Goal: Transaction & Acquisition: Purchase product/service

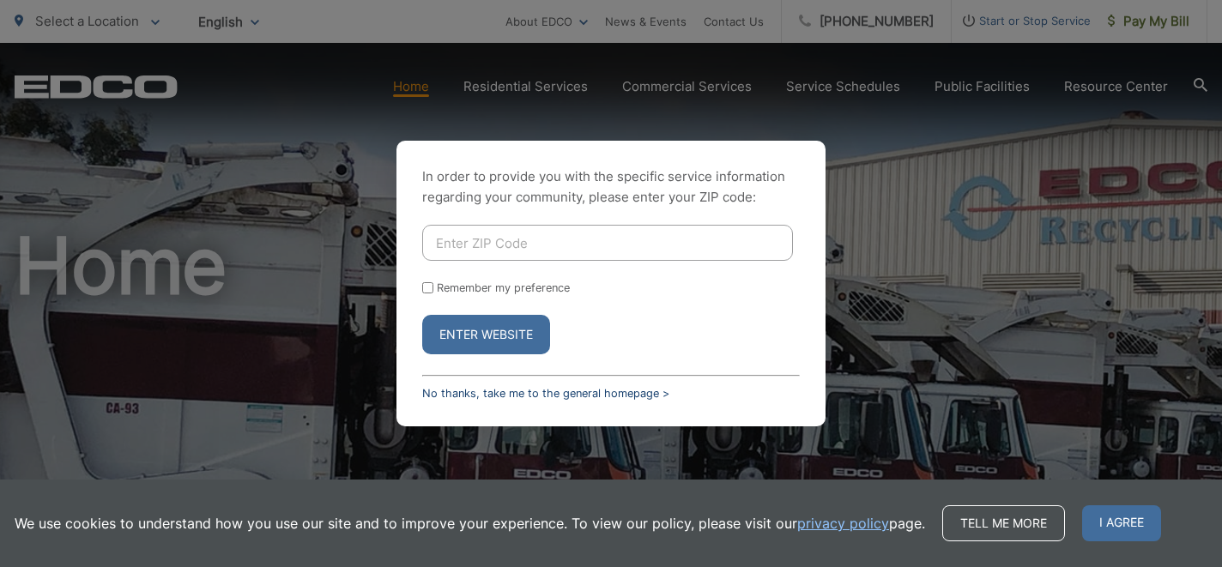
click at [476, 394] on link "No thanks, take me to the general homepage >" at bounding box center [545, 393] width 247 height 13
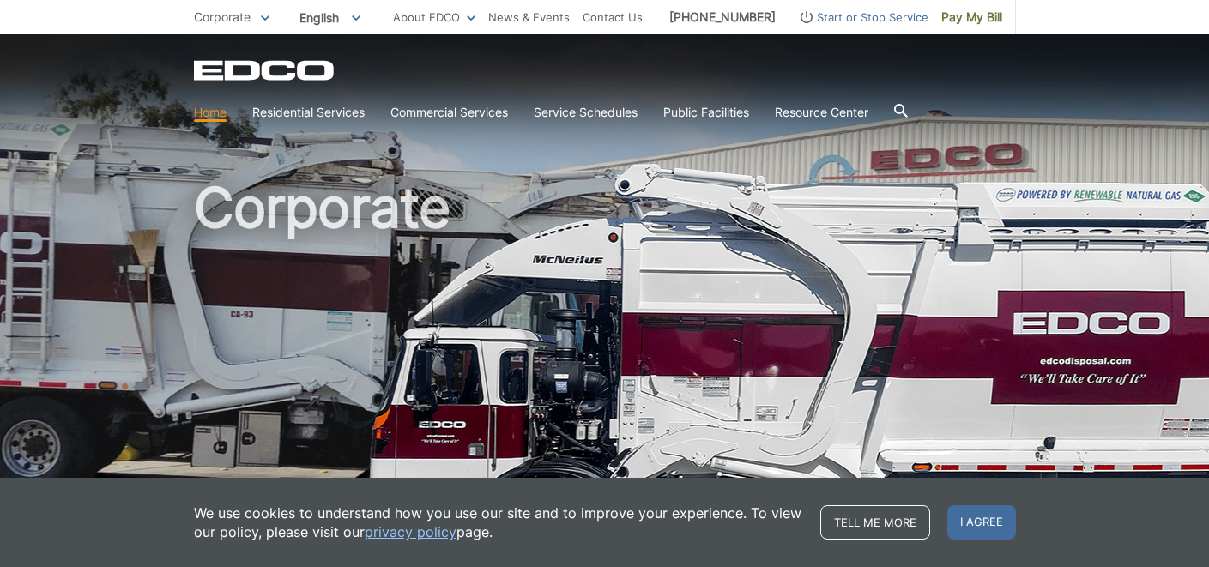
click at [227, 103] on link "Home" at bounding box center [210, 112] width 33 height 19
click at [1002, 27] on span "Pay My Bill" at bounding box center [971, 17] width 61 height 19
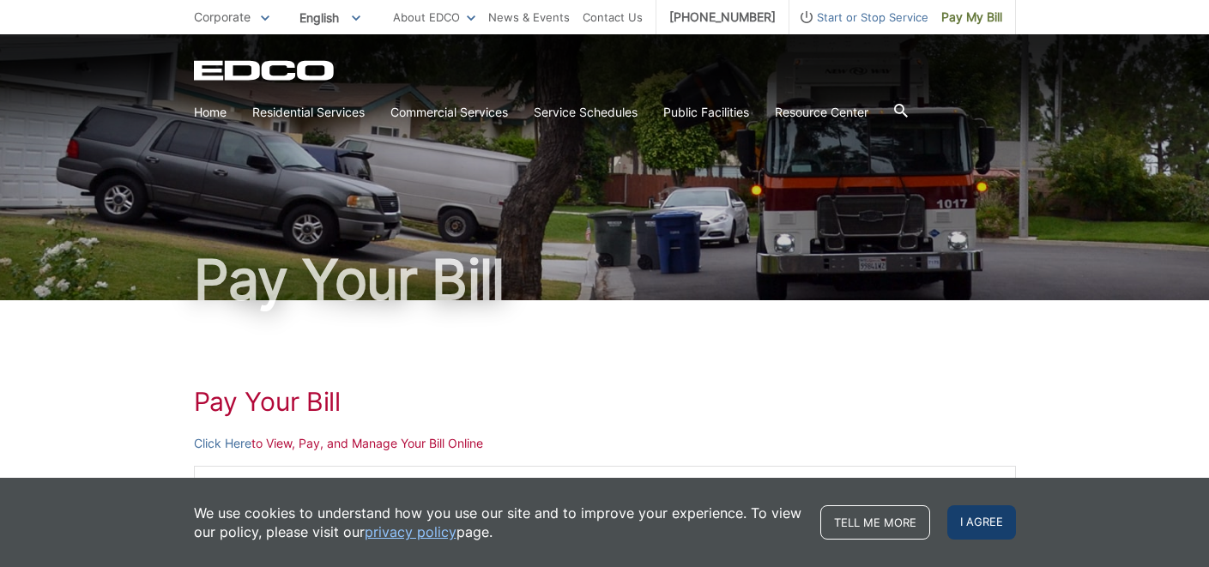
click at [1016, 529] on span "I agree" at bounding box center [981, 522] width 69 height 34
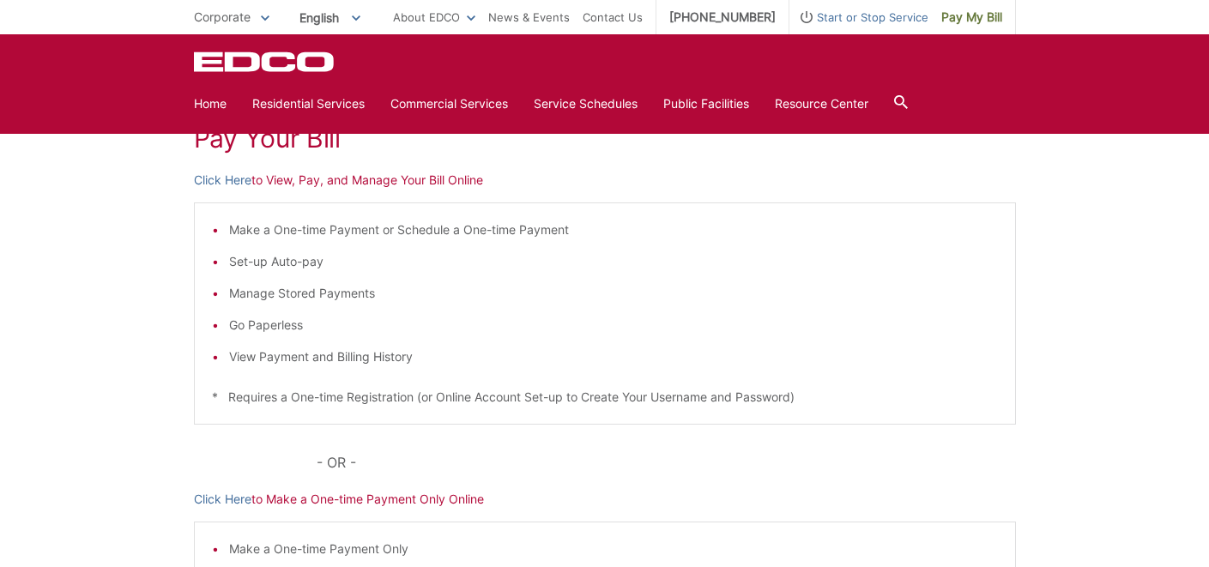
scroll to position [264, 0]
click at [194, 189] on link "Click Here" at bounding box center [222, 179] width 57 height 19
